Goal: Information Seeking & Learning: Find specific fact

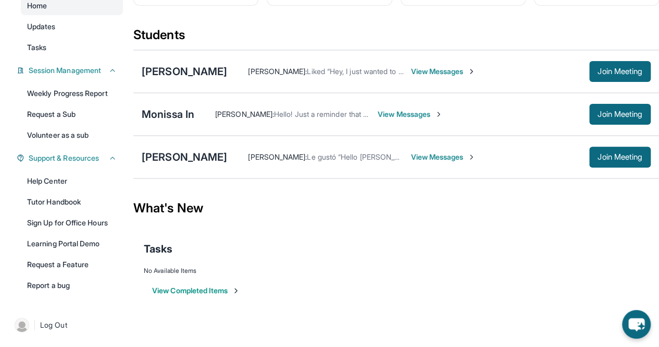
scroll to position [114, 0]
click at [607, 75] on span "Join Meeting" at bounding box center [620, 71] width 45 height 6
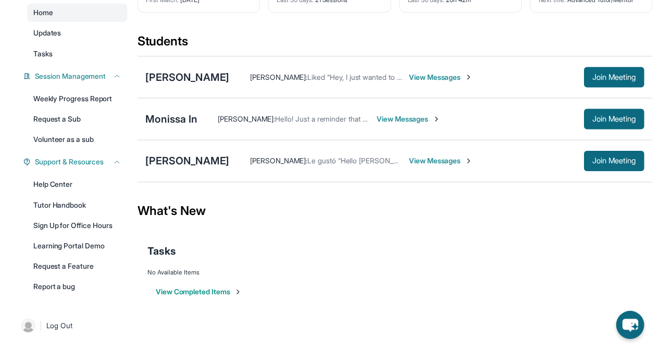
scroll to position [105, 0]
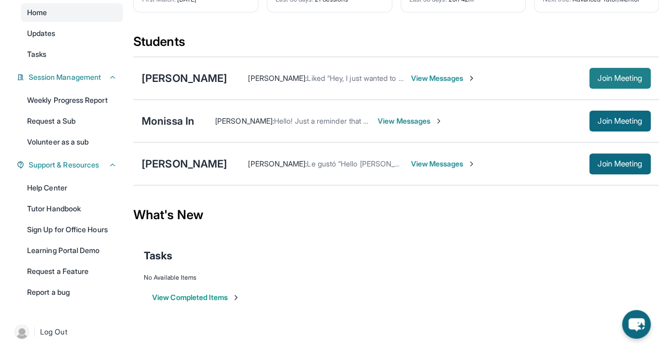
click at [604, 81] on span "Join Meeting" at bounding box center [620, 78] width 45 height 6
click at [194, 85] on div "[PERSON_NAME]" at bounding box center [184, 78] width 85 height 15
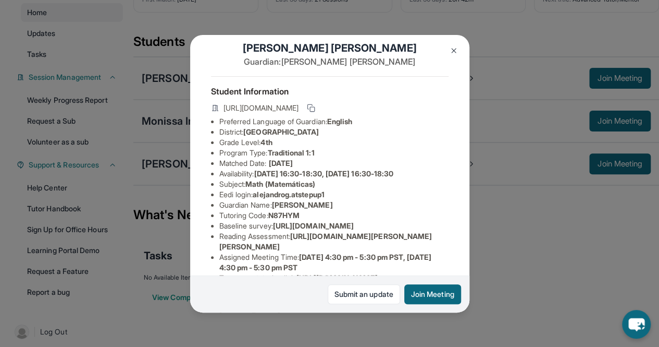
scroll to position [19, 0]
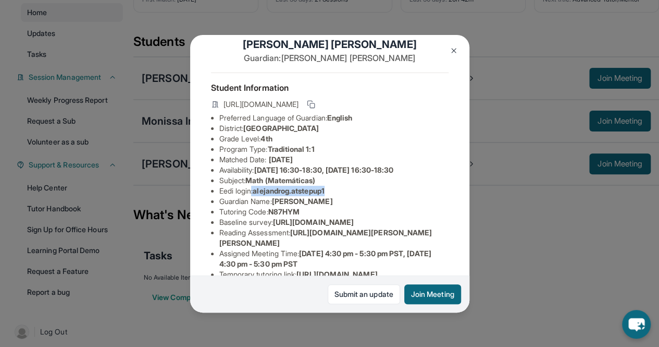
drag, startPoint x: 254, startPoint y: 198, endPoint x: 345, endPoint y: 196, distance: 90.7
click at [345, 196] on li "Eedi login : alejandrog.atstepup1" at bounding box center [333, 191] width 229 height 10
drag, startPoint x: 259, startPoint y: 200, endPoint x: 335, endPoint y: 198, distance: 76.1
click at [335, 196] on li "Eedi login : alejandrog.atstepup1" at bounding box center [333, 191] width 229 height 10
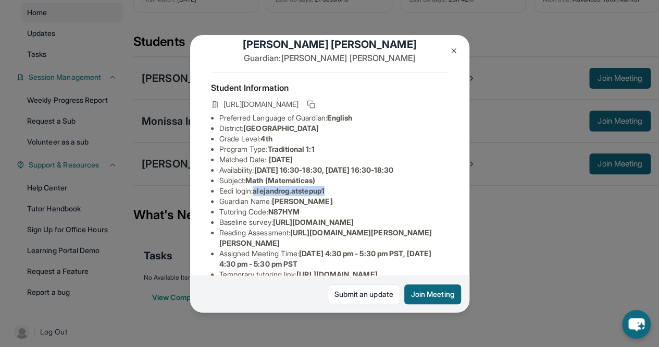
copy span "alejandrog.atstepup1"
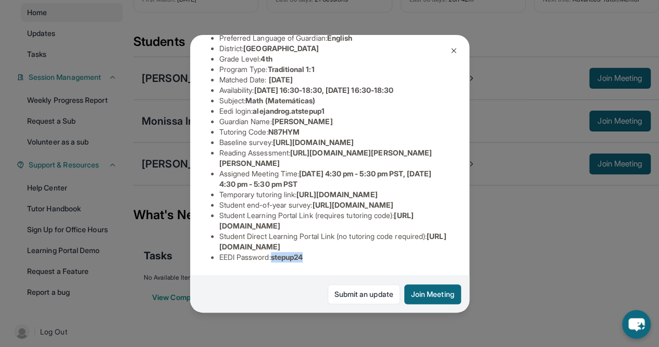
drag, startPoint x: 277, startPoint y: 249, endPoint x: 311, endPoint y: 248, distance: 33.9
click at [311, 252] on li "EEDI Password : stepup24" at bounding box center [333, 257] width 229 height 10
copy span "stepup24"
